Goal: Browse casually

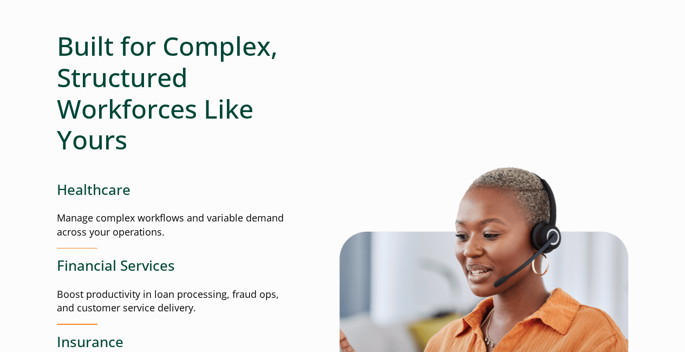
scroll to position [1462, 0]
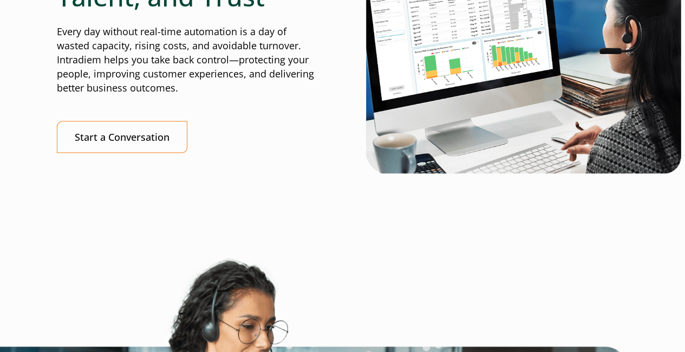
scroll to position [3001, 0]
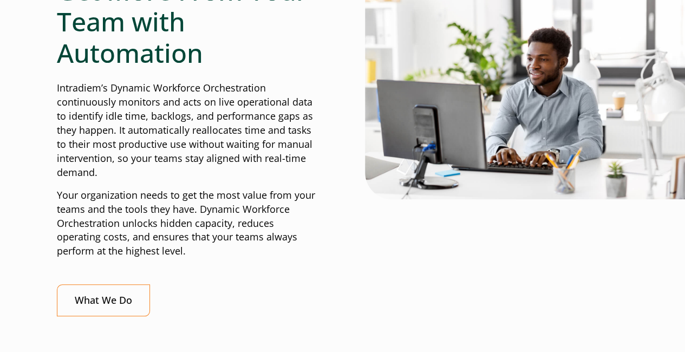
scroll to position [595, 0]
